Goal: Transaction & Acquisition: Purchase product/service

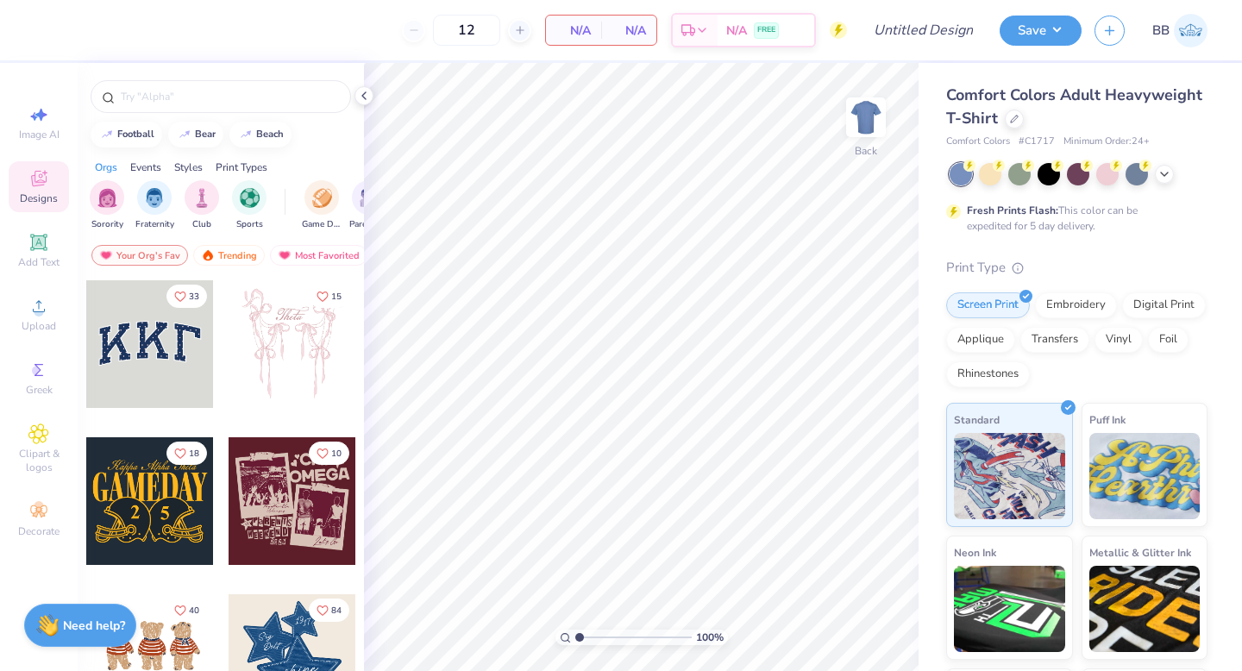
click at [1041, 138] on span "# C1717" at bounding box center [1037, 142] width 36 height 15
copy span "# C1717"
click at [1209, 22] on div "Save BB" at bounding box center [1121, 30] width 242 height 60
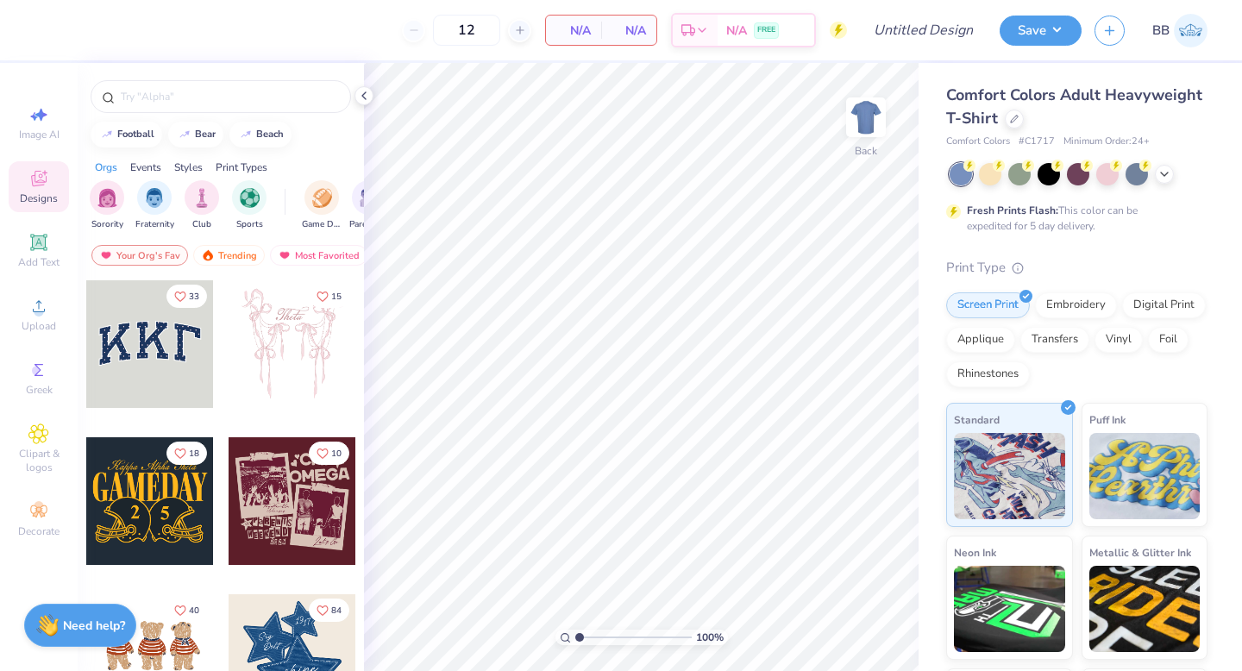
click at [1200, 30] on img at bounding box center [1191, 31] width 34 height 34
click at [1015, 123] on div at bounding box center [1014, 117] width 19 height 19
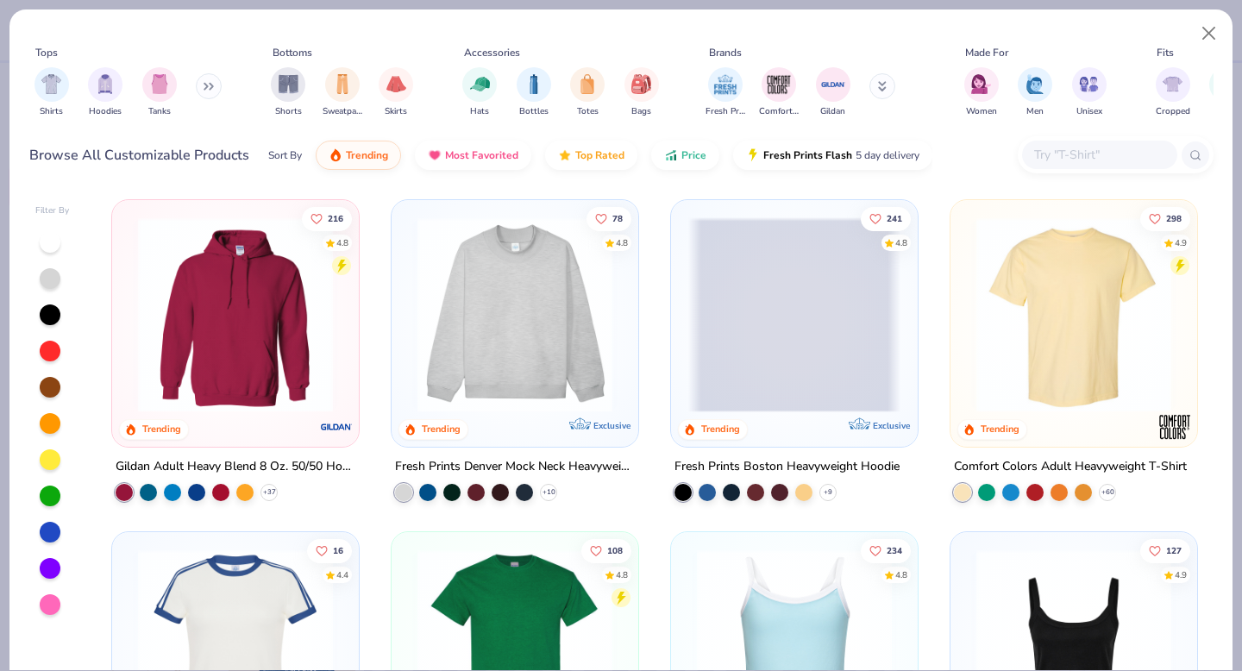
click at [99, 93] on img "filter for Hoodies" at bounding box center [105, 84] width 19 height 20
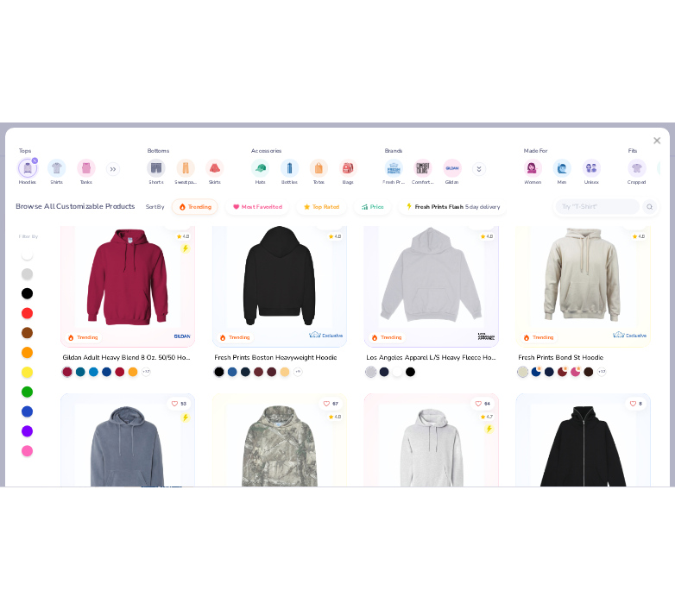
scroll to position [35, 0]
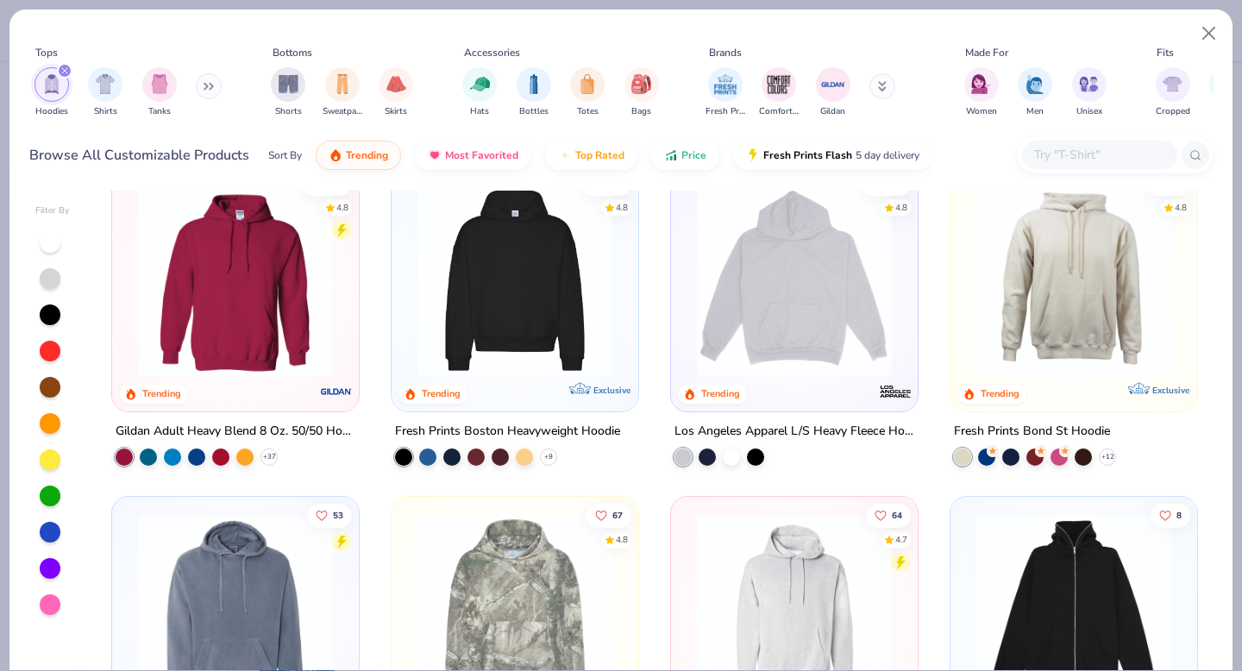
click at [269, 286] on img at bounding box center [235, 279] width 212 height 195
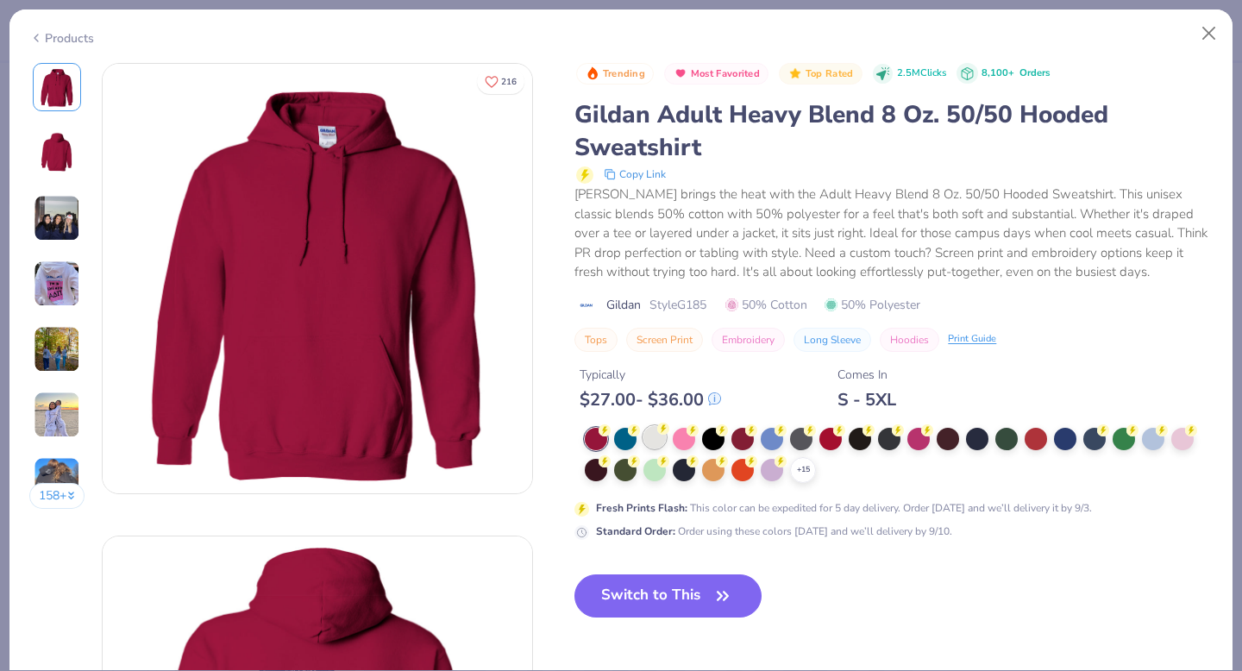
click at [659, 435] on icon at bounding box center [663, 429] width 12 height 12
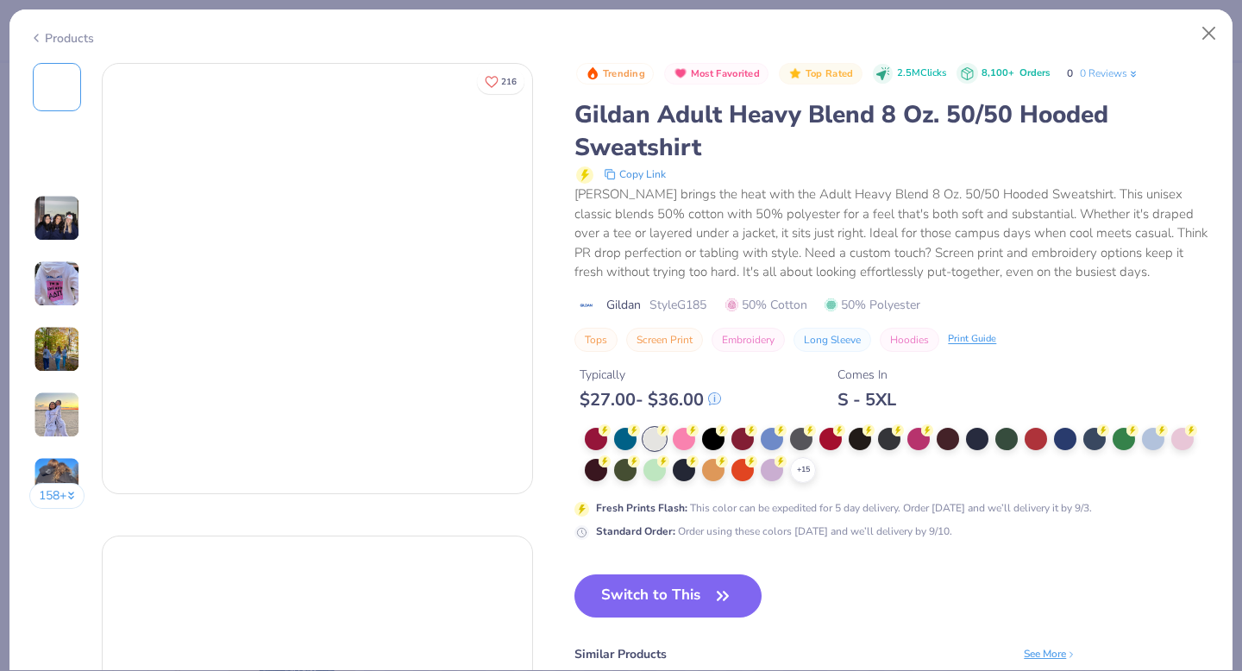
click at [659, 440] on div at bounding box center [655, 439] width 22 height 22
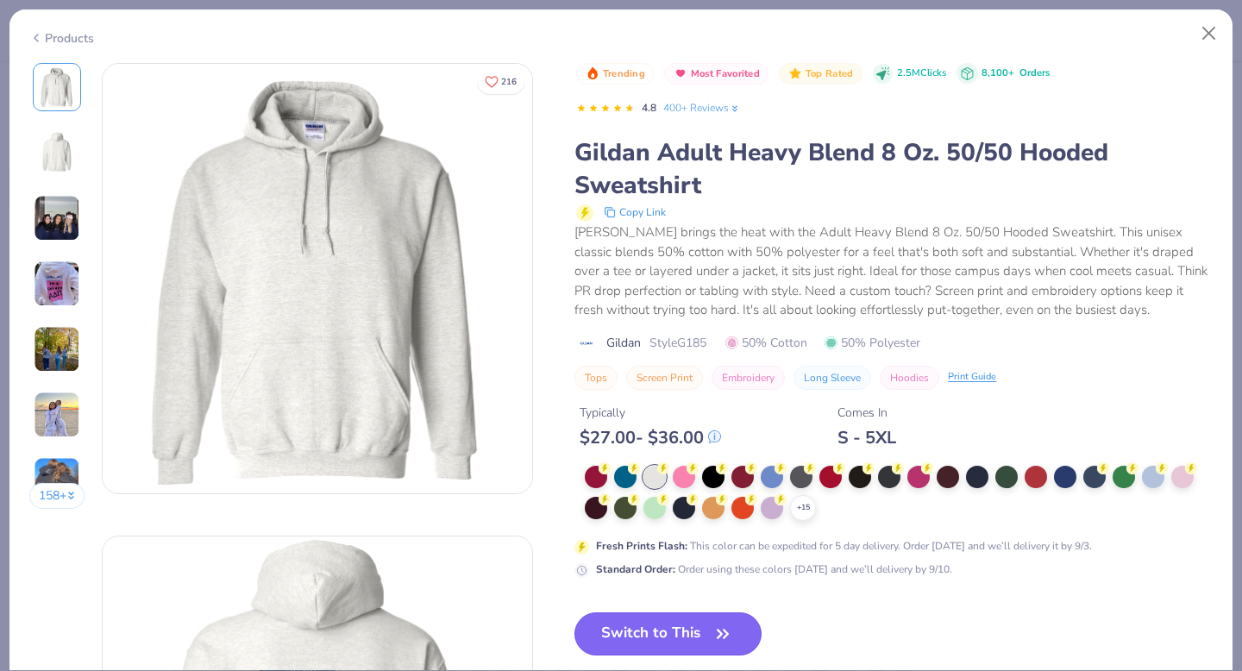
click at [692, 647] on button "Switch to This" at bounding box center [668, 634] width 187 height 43
click at [619, 642] on button "Switch to This" at bounding box center [668, 634] width 187 height 43
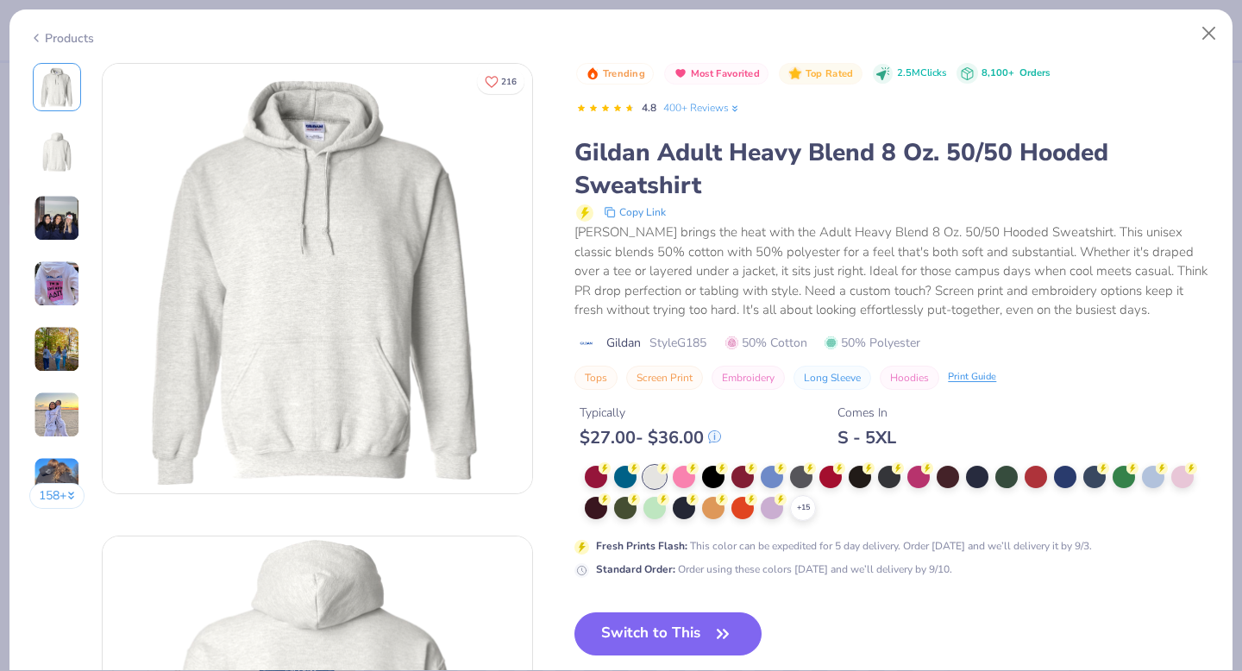
type input "4.48"
click at [619, 641] on input "range" at bounding box center [633, 638] width 116 height 16
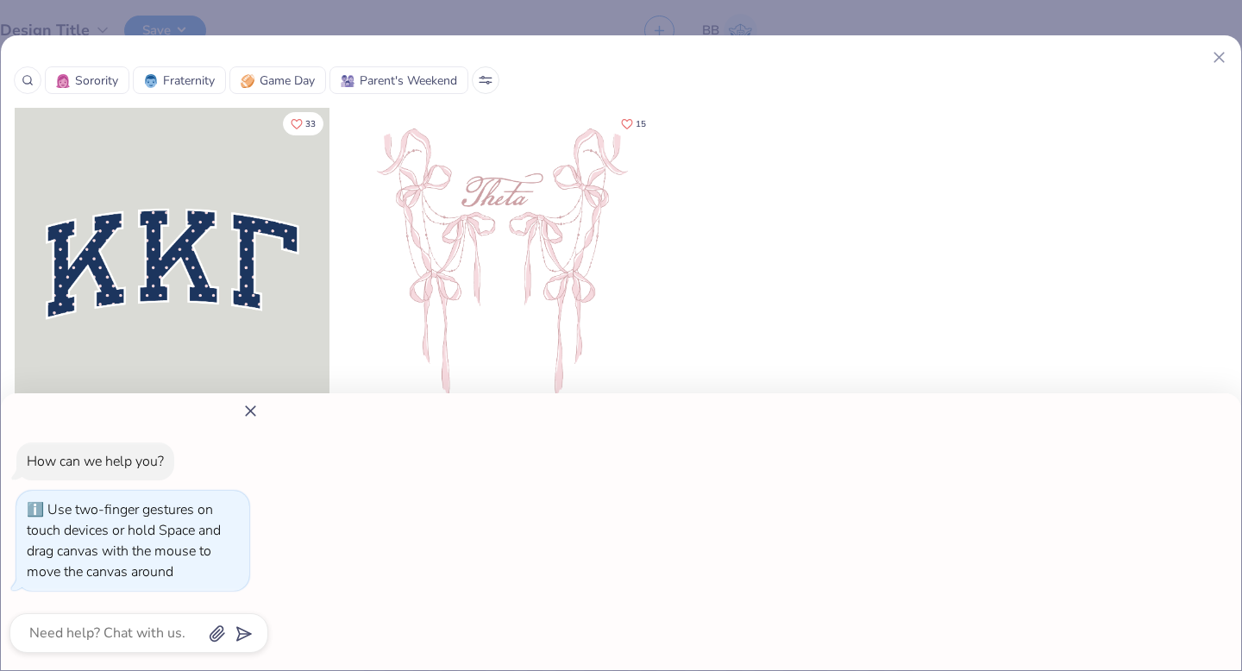
type textarea "x"
type input "1"
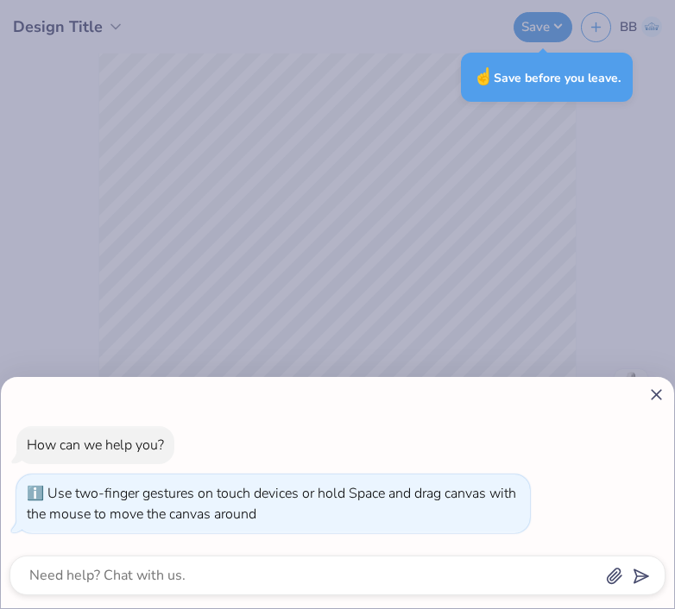
type textarea "x"
